Goal: Check status: Check status

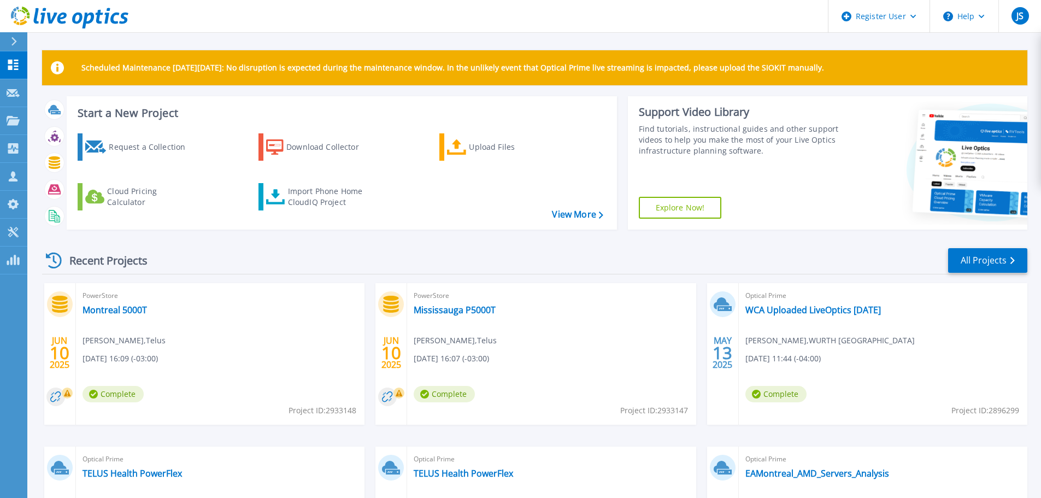
click at [676, 409] on span "Project ID: 2933147" at bounding box center [654, 410] width 68 height 12
copy span "2933147"
click at [186, 402] on div "PowerStore Montreal 5000T Ryan Eldridge , Telus 06/10/2025, 16:09 (-03:00) Comp…" at bounding box center [220, 354] width 288 height 142
click at [431, 310] on link "Mississauga P5000T" at bounding box center [455, 309] width 82 height 11
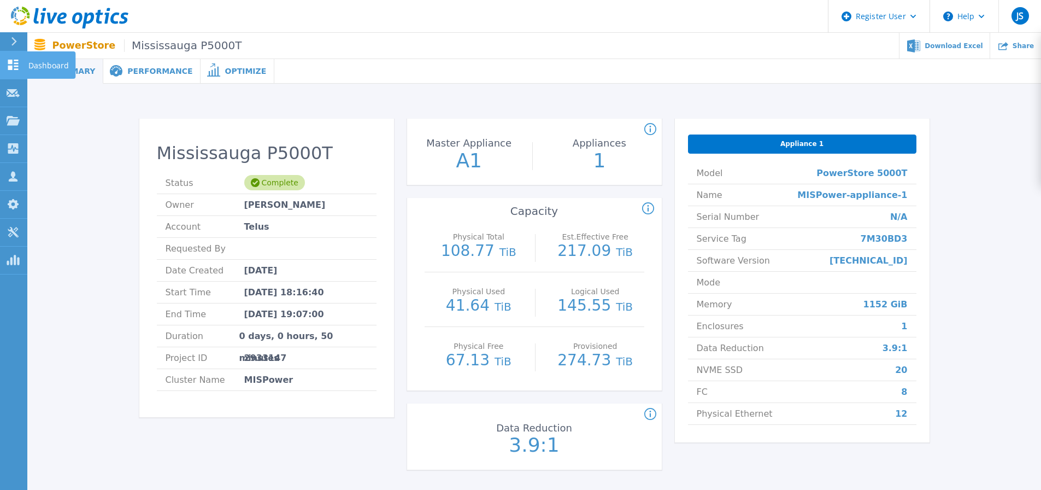
click at [37, 61] on p "Dashboard" at bounding box center [48, 65] width 40 height 28
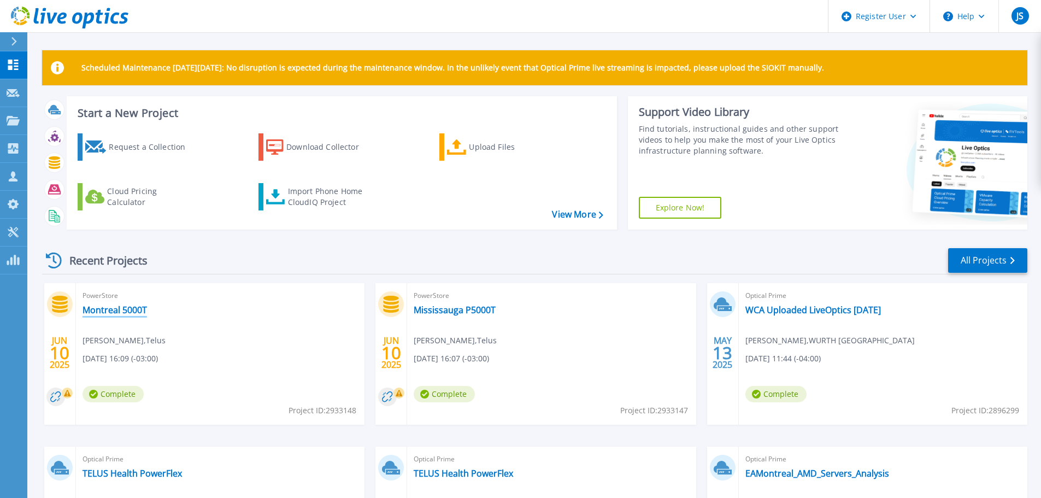
click at [123, 310] on link "Montreal 5000T" at bounding box center [115, 309] width 64 height 11
